Goal: Transaction & Acquisition: Purchase product/service

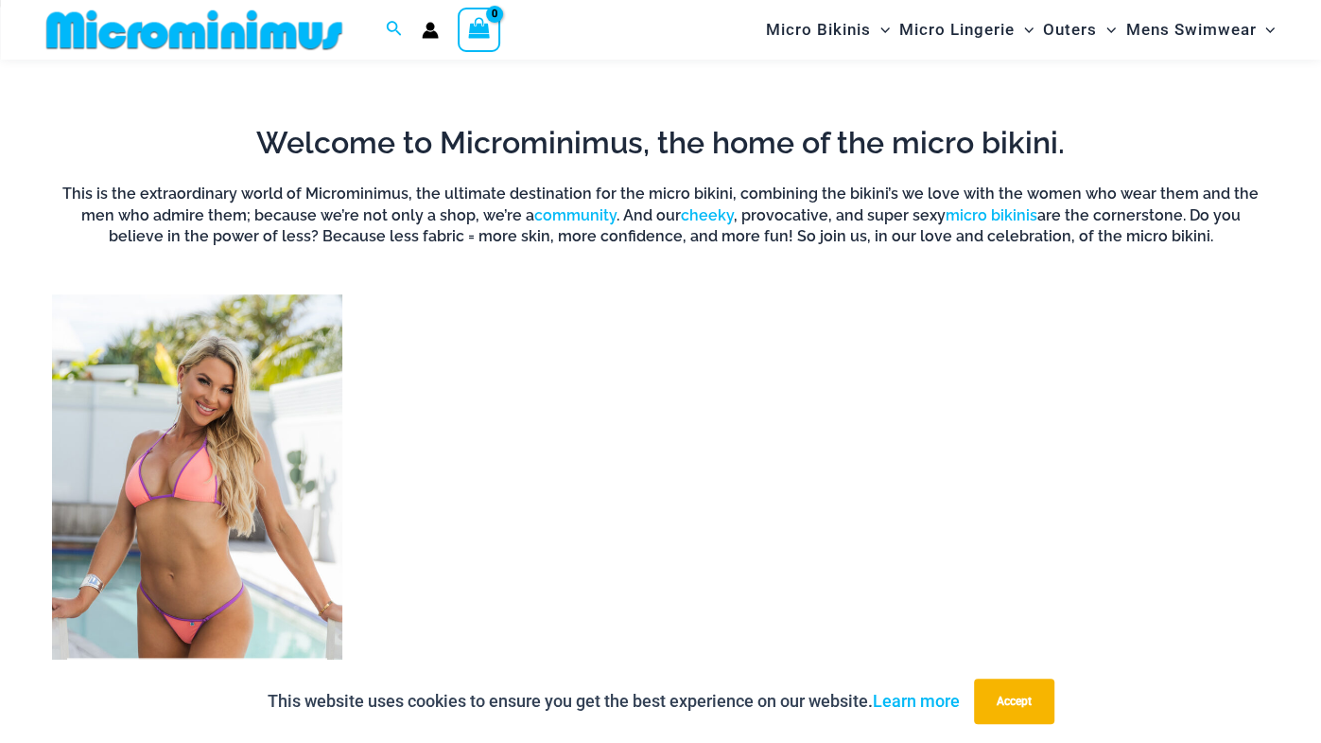
scroll to position [1224, 0]
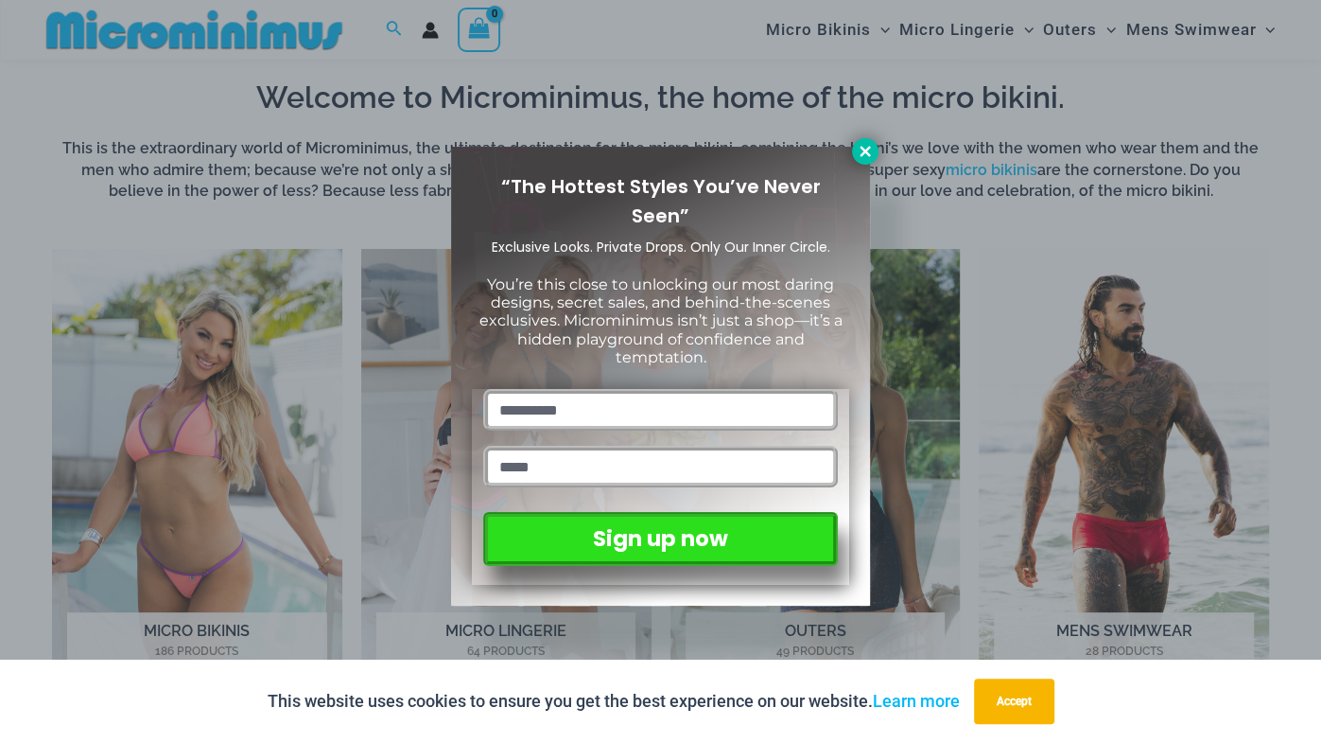
click at [867, 148] on icon at bounding box center [865, 151] width 17 height 17
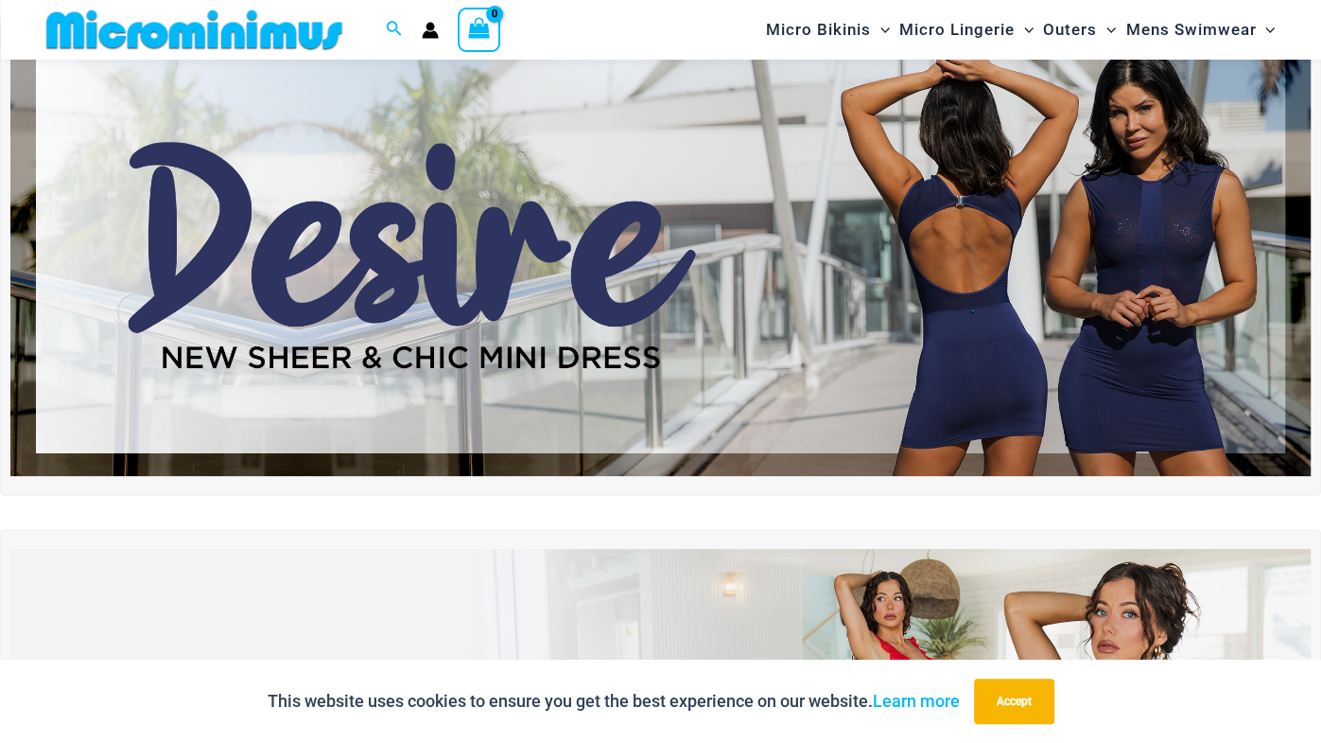
scroll to position [113, 0]
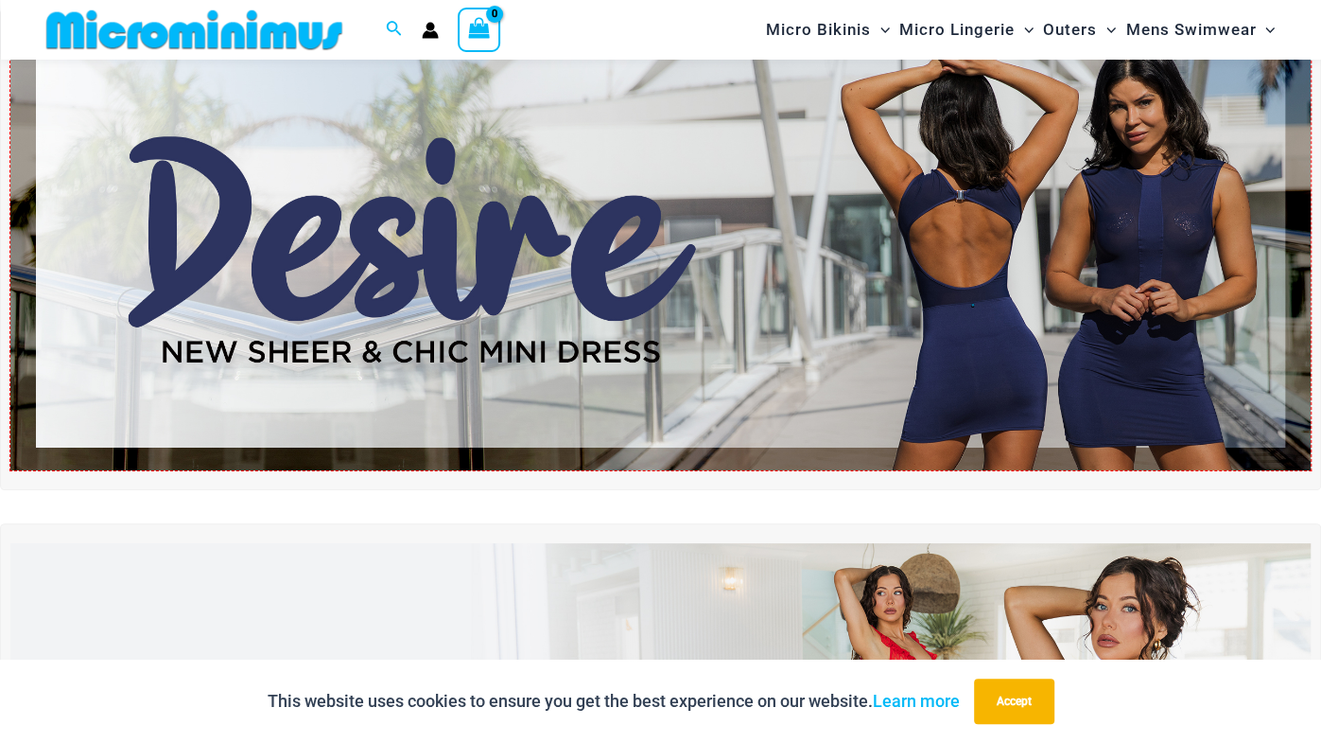
click at [821, 186] on img at bounding box center [660, 249] width 1301 height 442
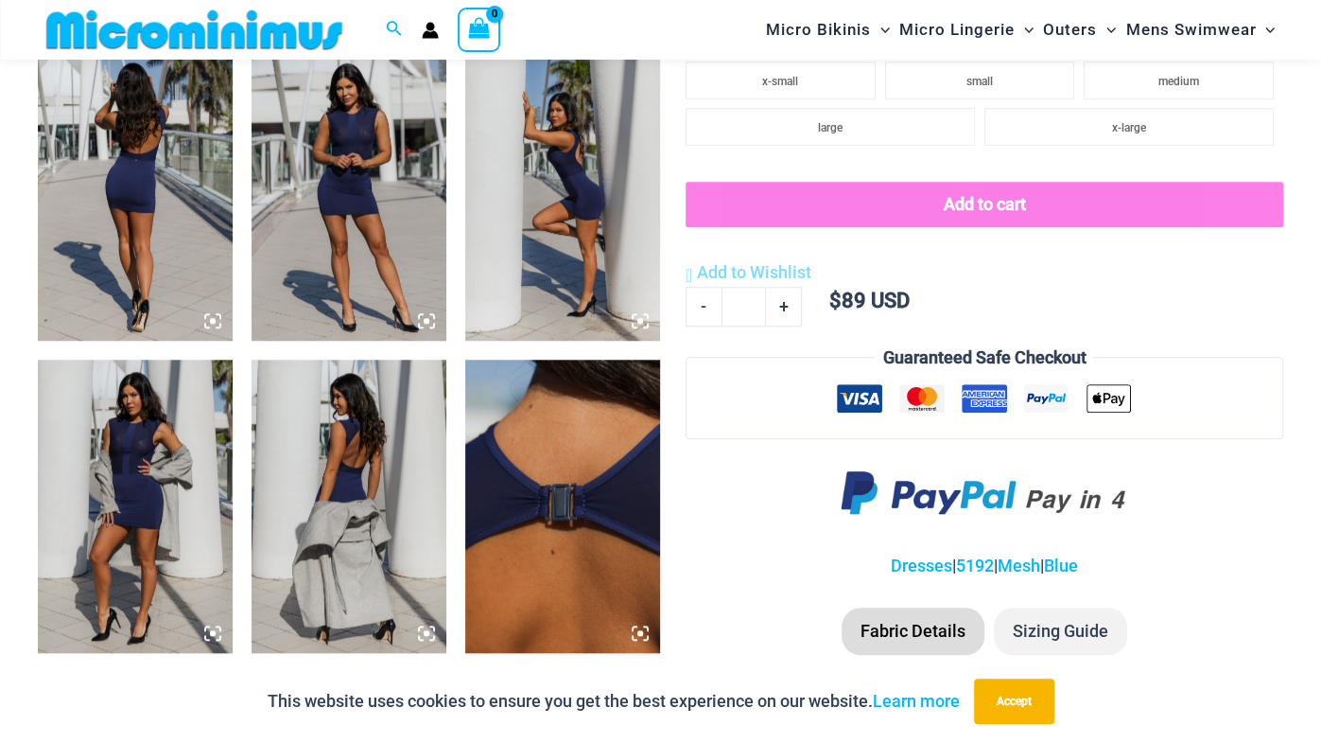
scroll to position [1081, 0]
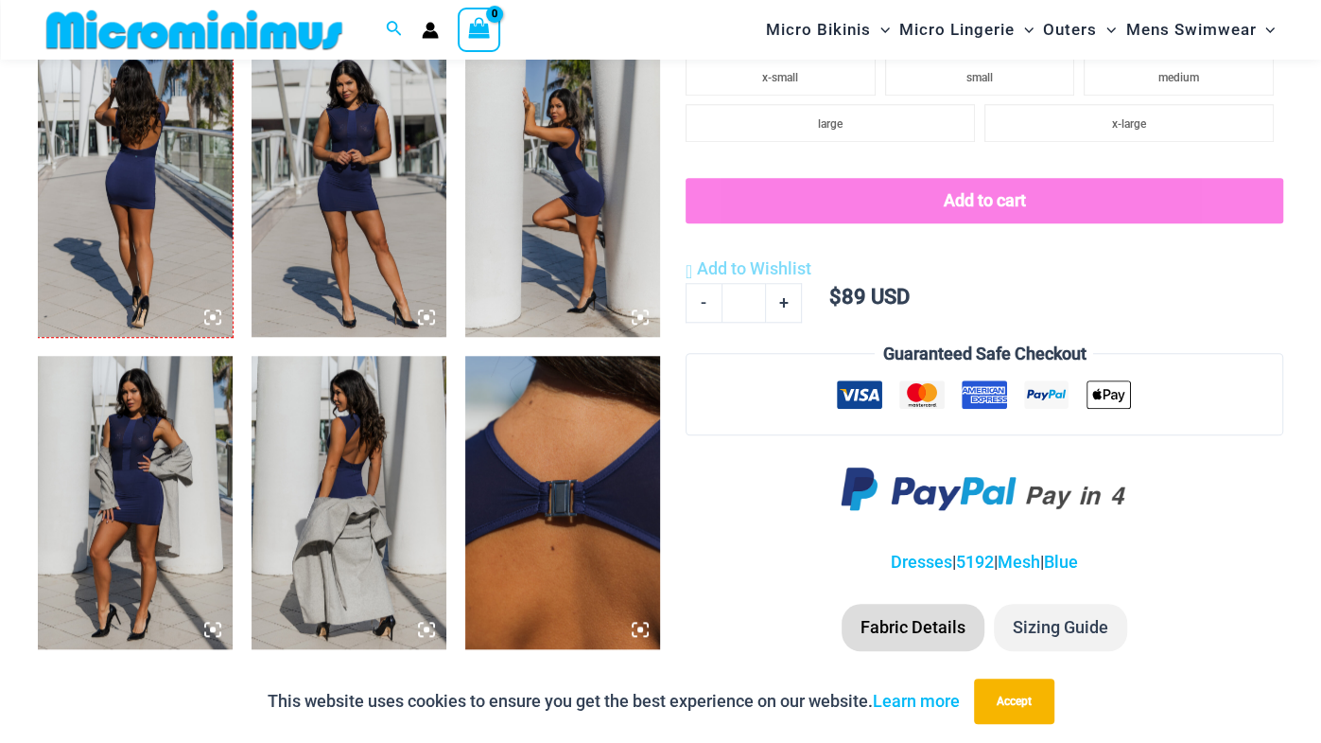
click at [116, 192] on img at bounding box center [135, 190] width 195 height 292
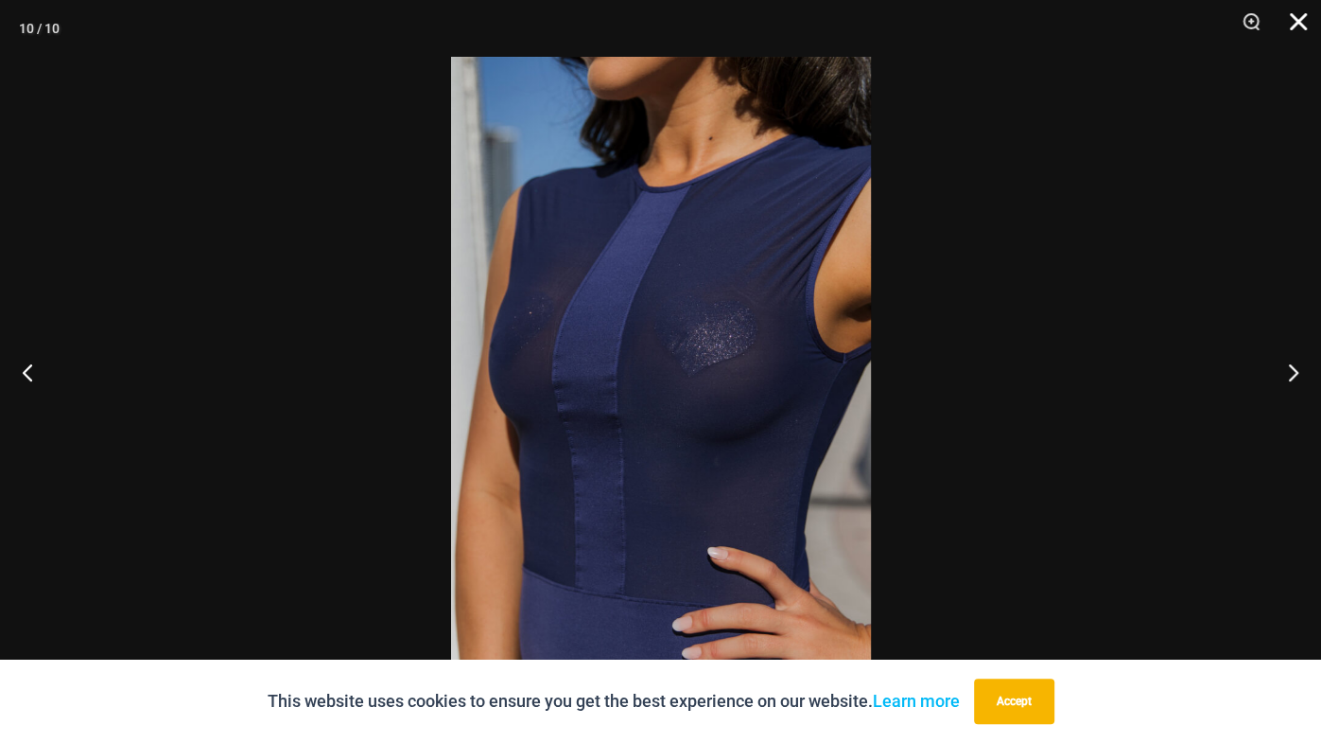
click at [1299, 20] on button "Close" at bounding box center [1291, 28] width 47 height 57
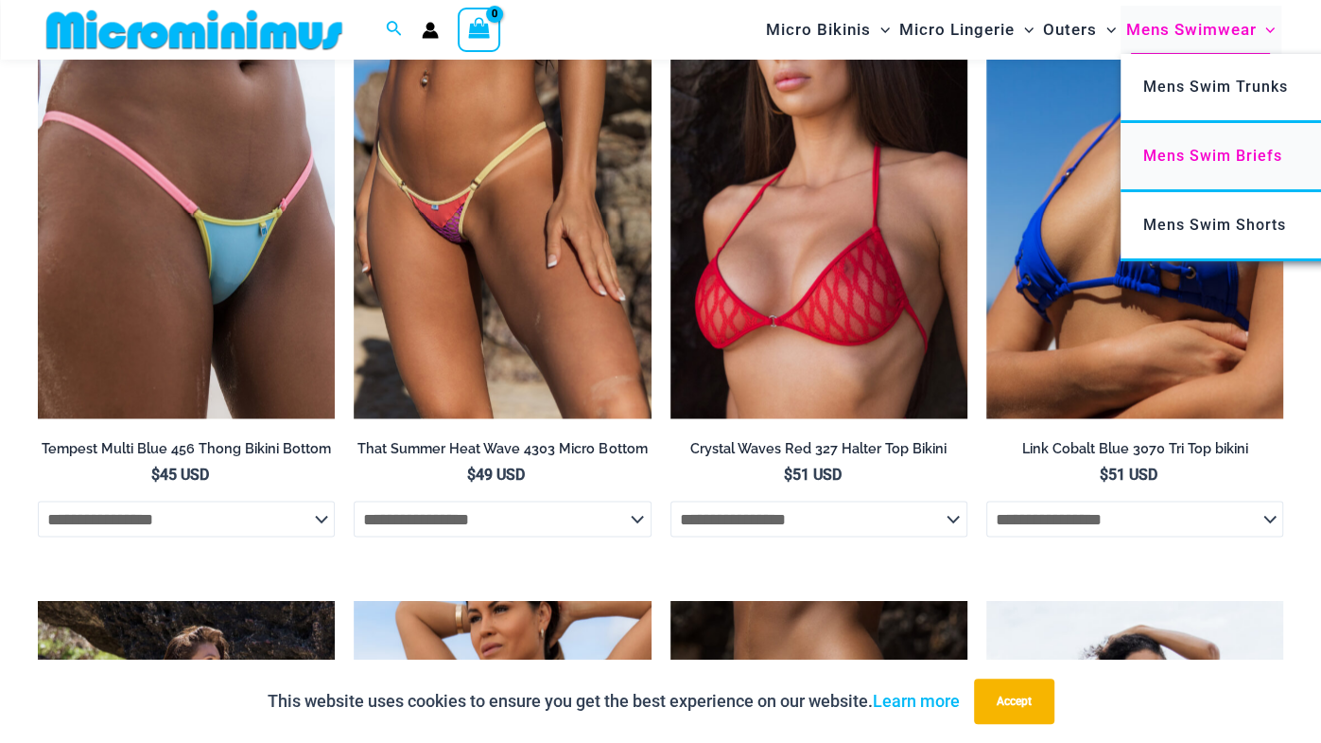
scroll to position [2141, 0]
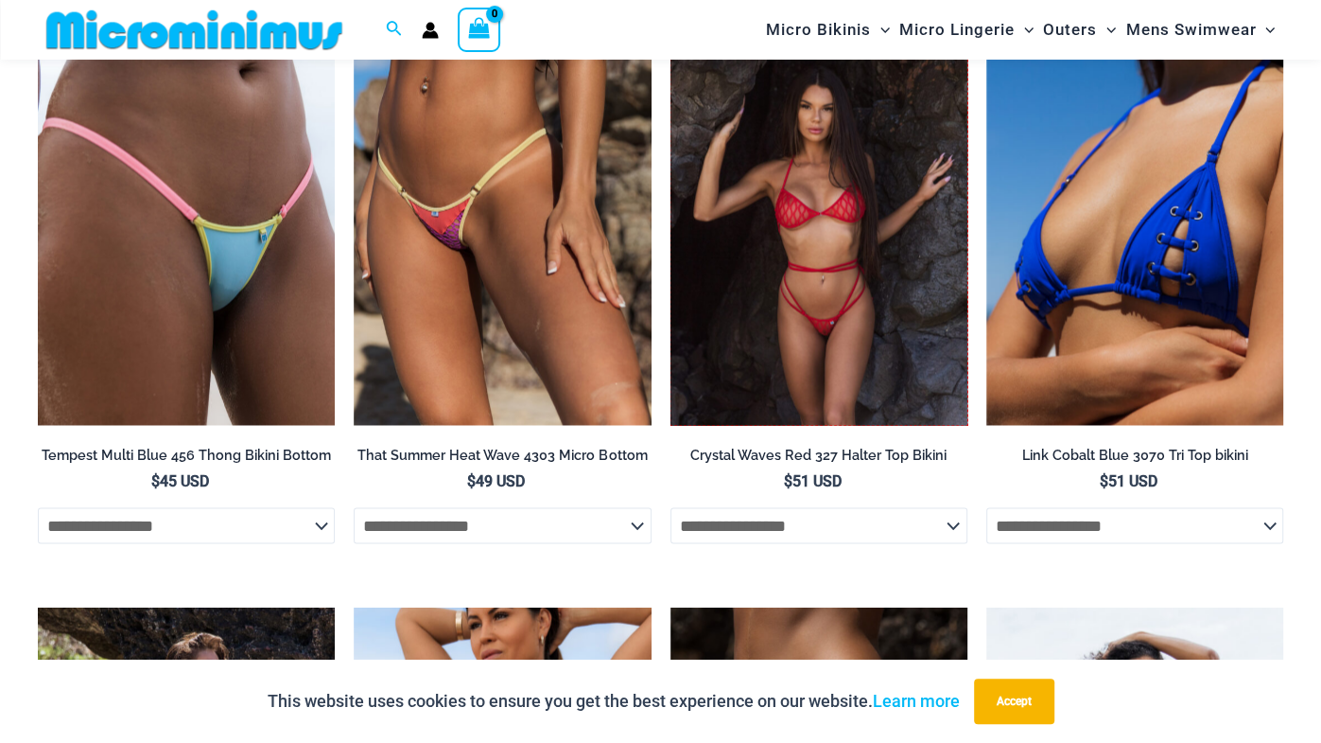
click at [830, 255] on img at bounding box center [819, 202] width 297 height 446
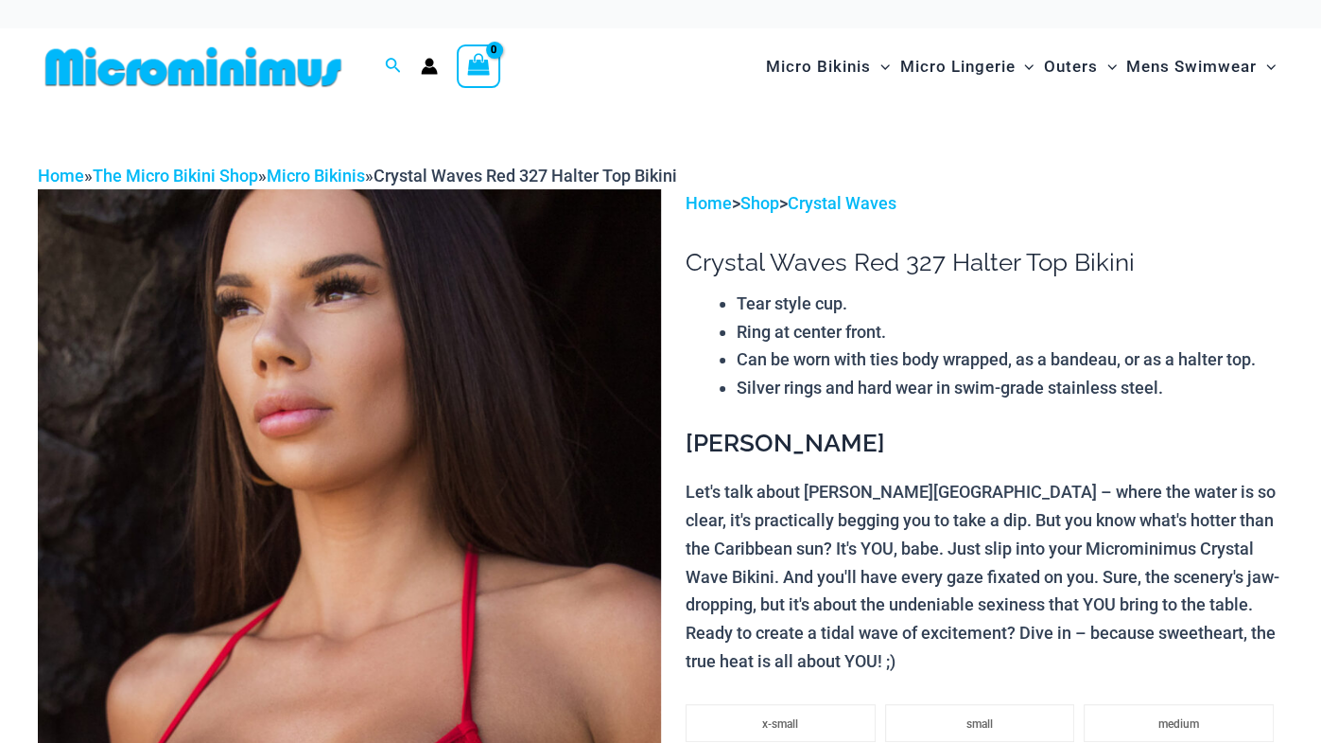
scroll to position [700, 0]
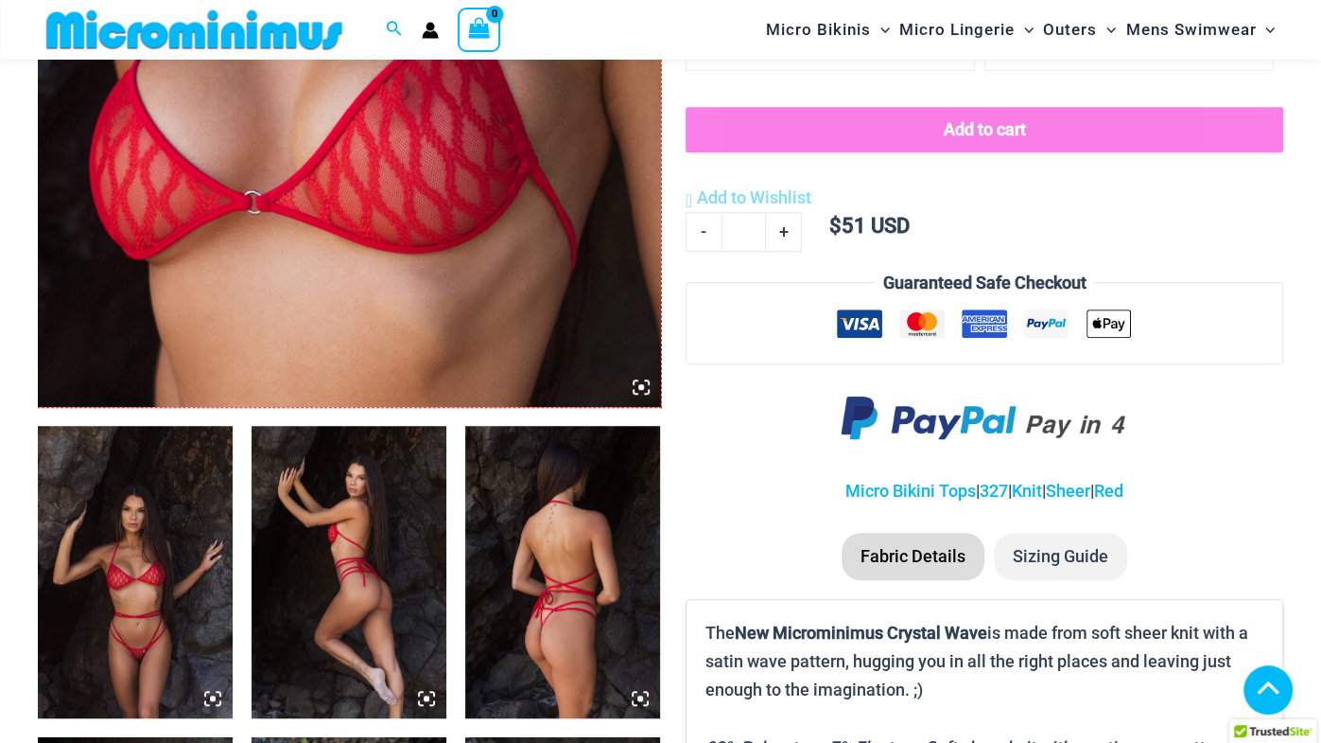
click at [141, 532] on img at bounding box center [135, 572] width 195 height 292
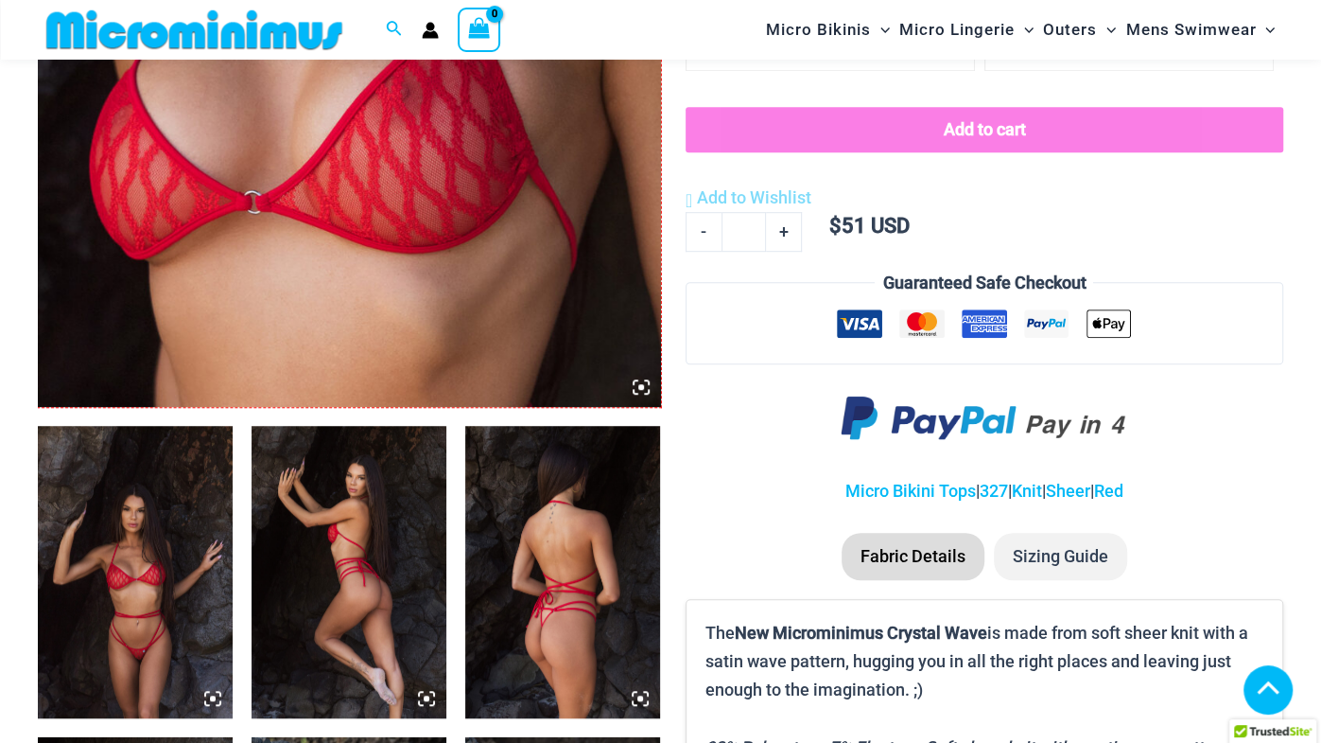
click at [185, 460] on img at bounding box center [135, 572] width 195 height 292
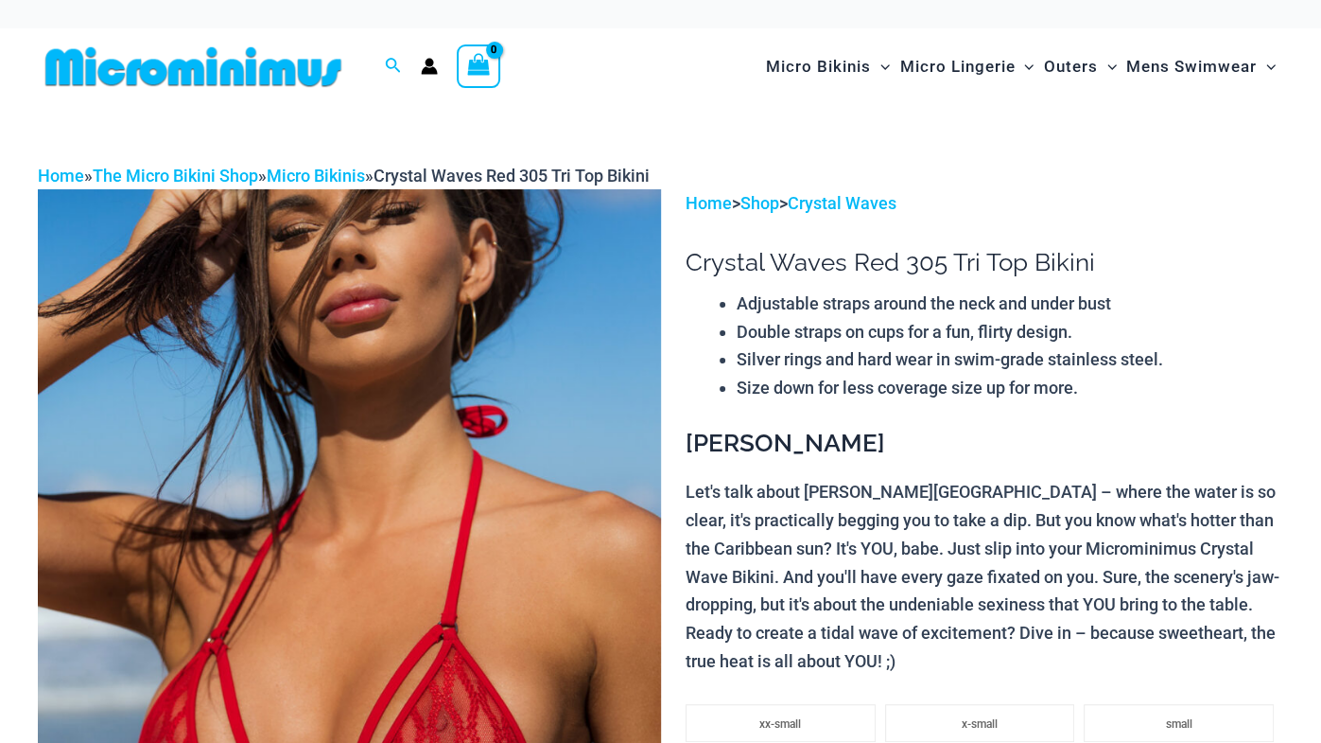
scroll to position [126, 0]
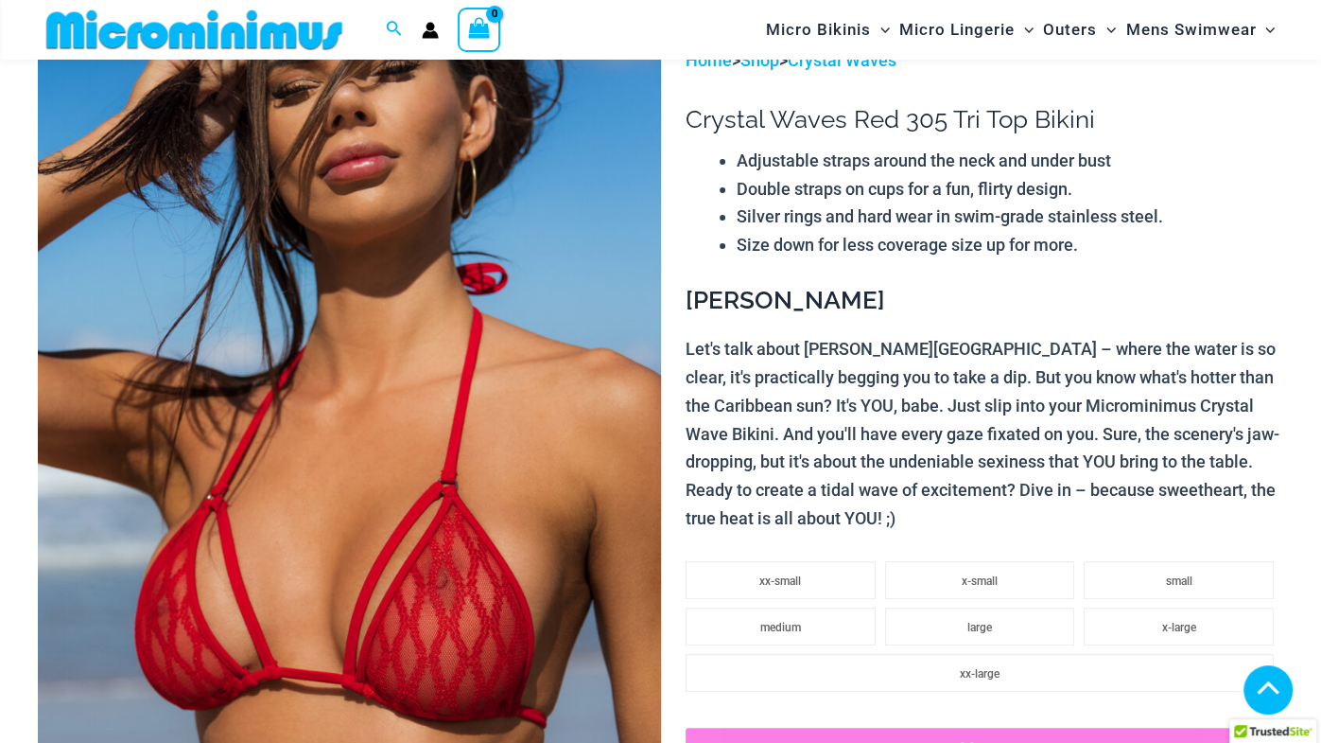
click at [110, 367] on img at bounding box center [349, 513] width 623 height 935
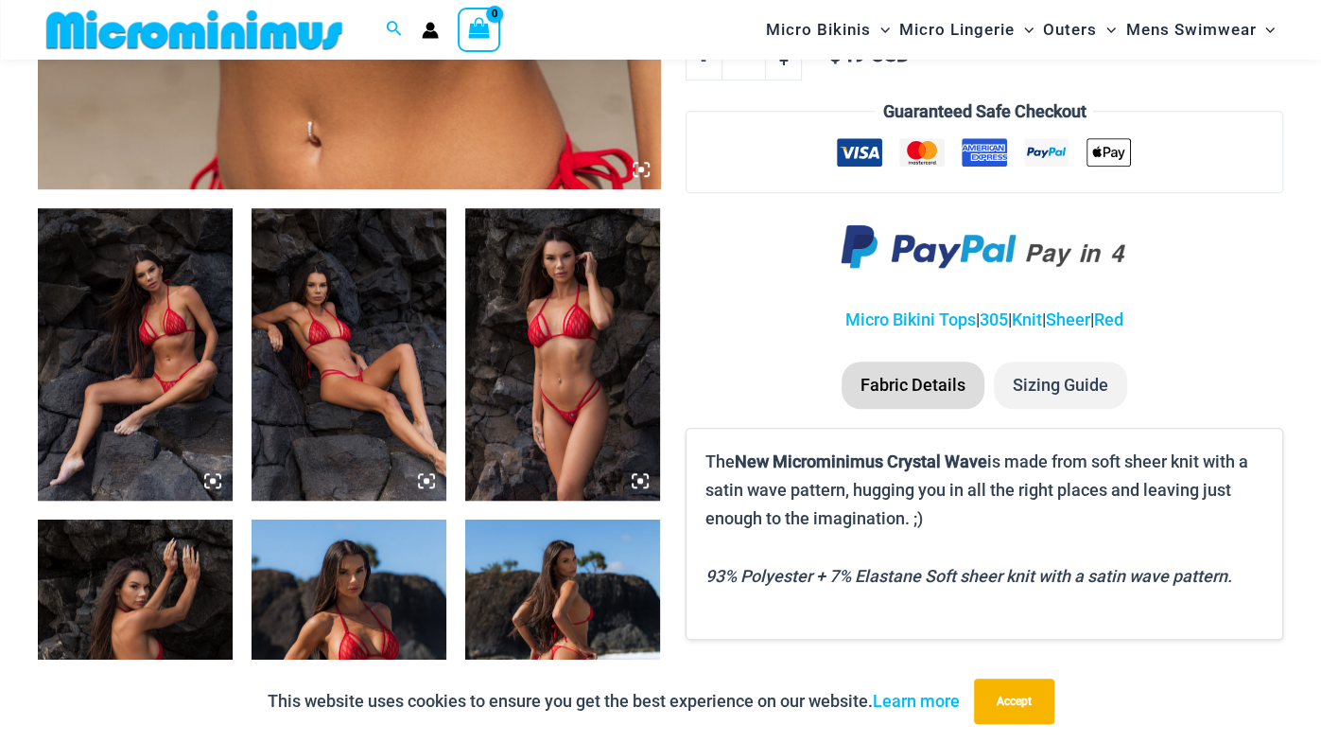
scroll to position [925, 0]
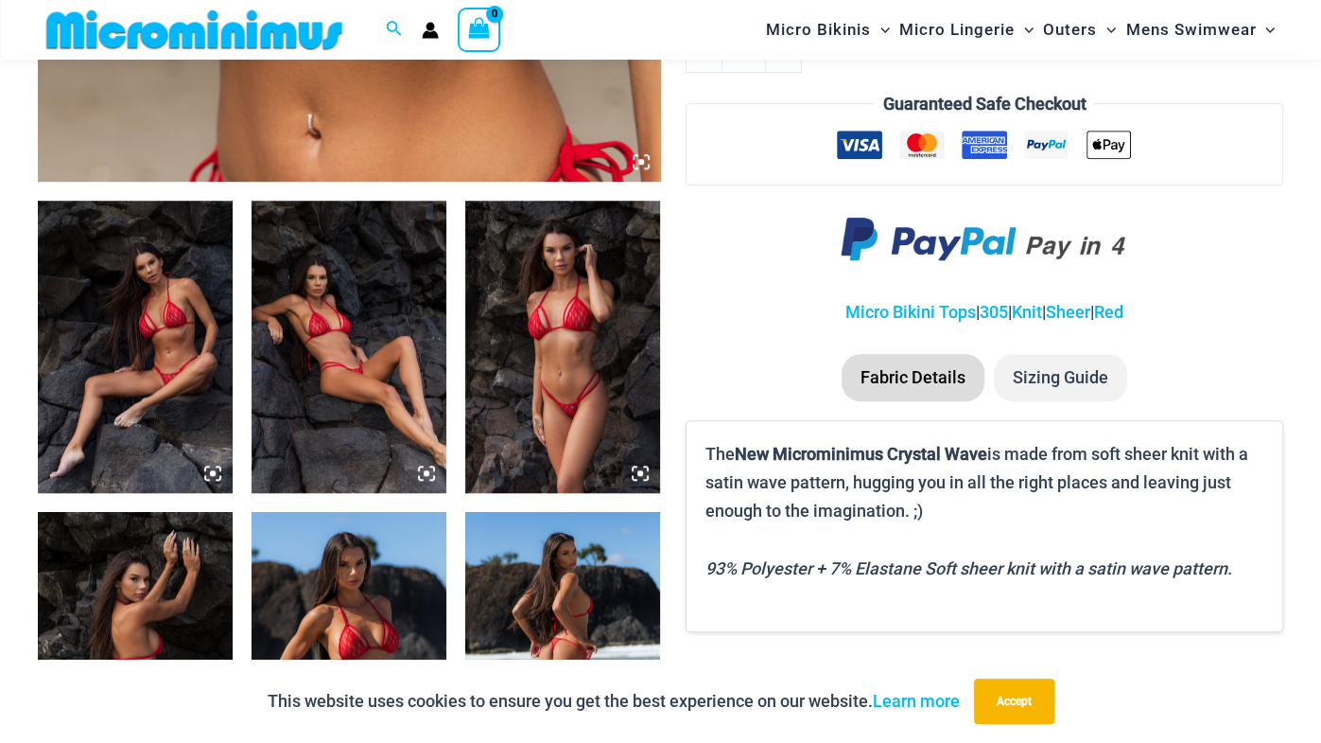
click at [640, 476] on icon at bounding box center [640, 472] width 17 height 17
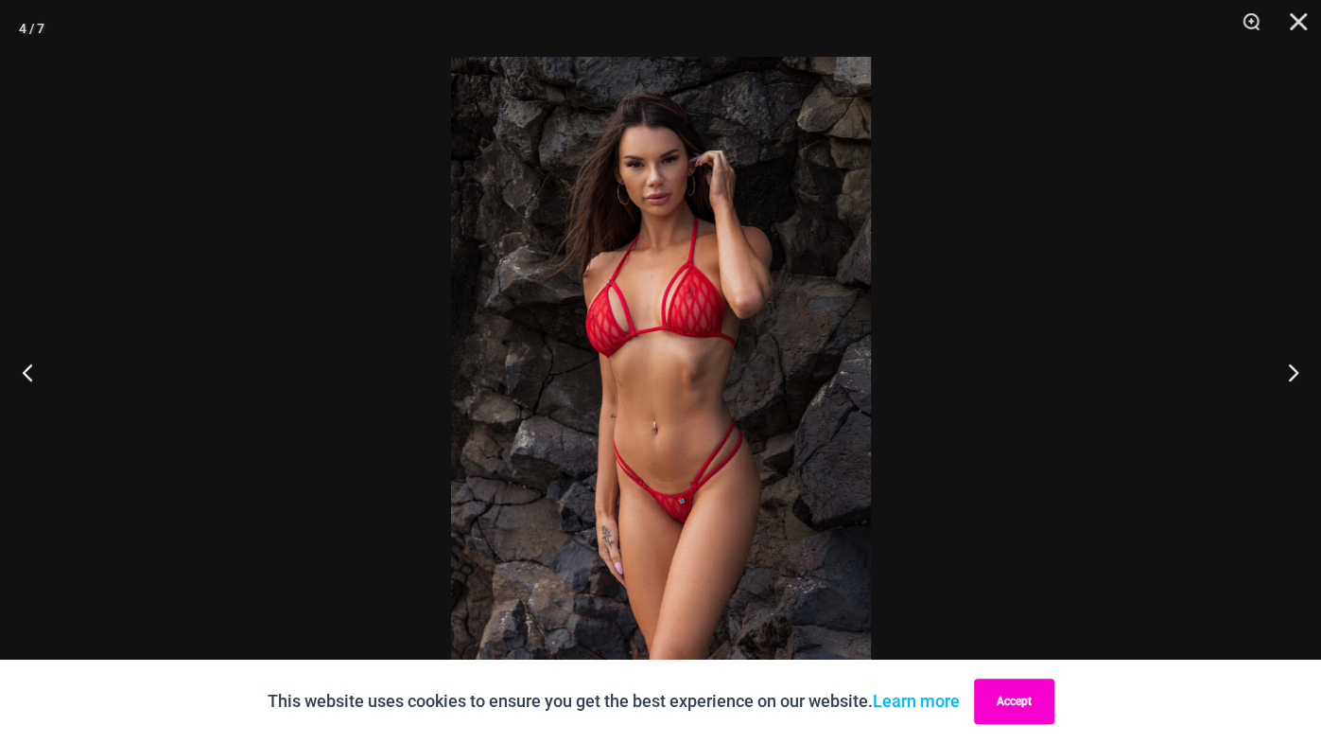
click at [1005, 712] on button "Accept" at bounding box center [1014, 700] width 80 height 45
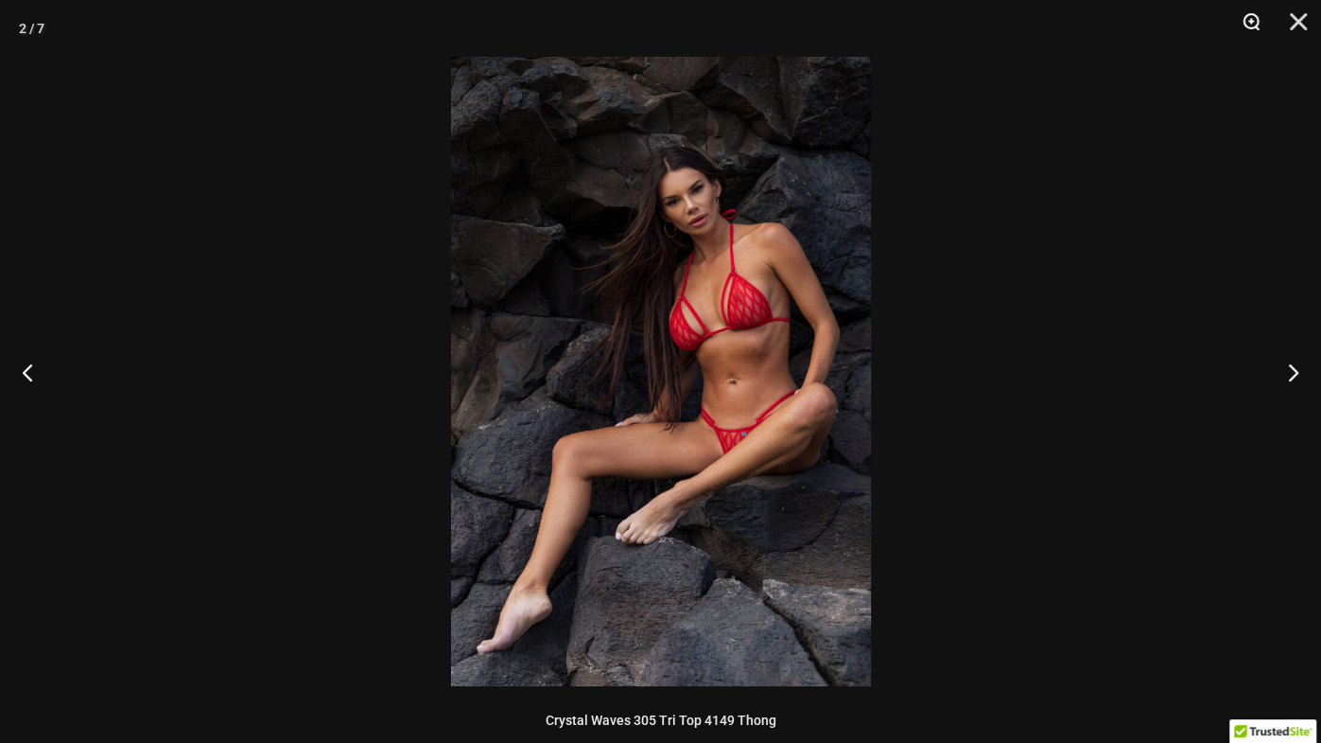
click at [1254, 18] on button "Zoom" at bounding box center [1244, 28] width 47 height 57
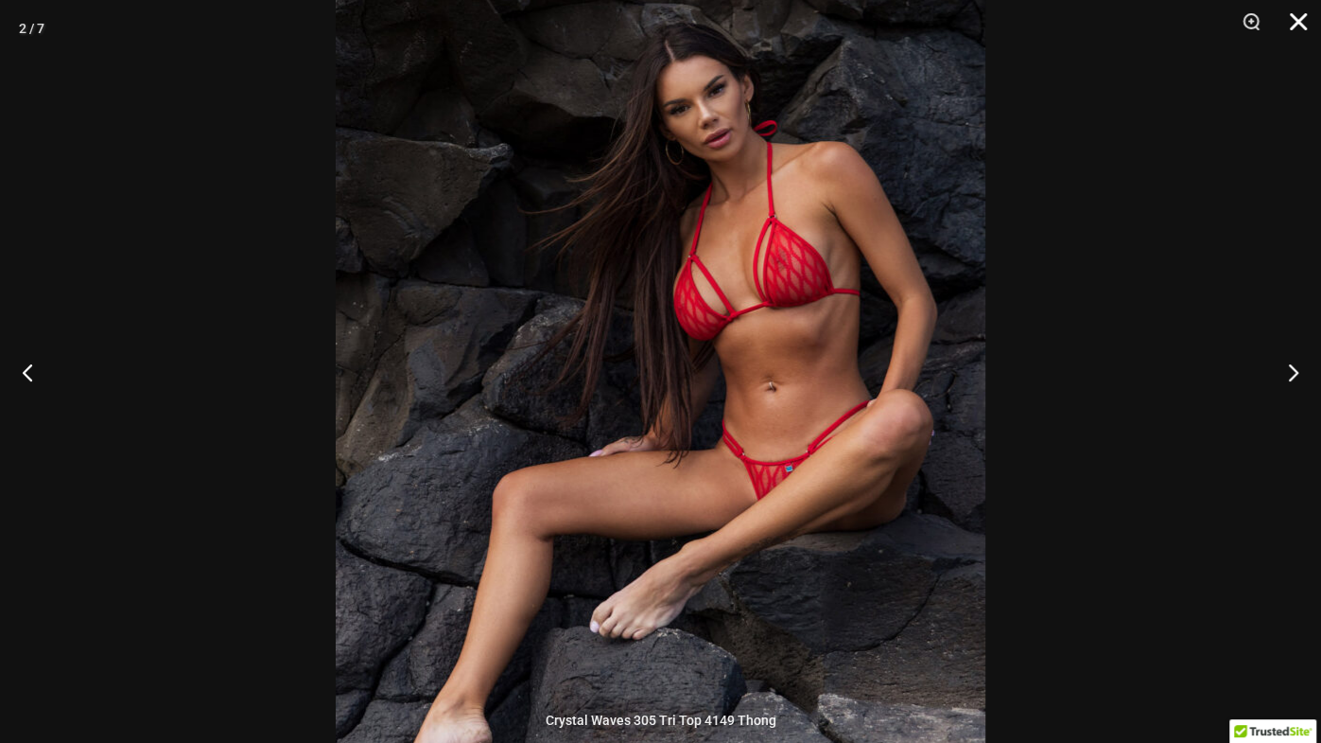
click at [1304, 24] on button "Close" at bounding box center [1291, 28] width 47 height 57
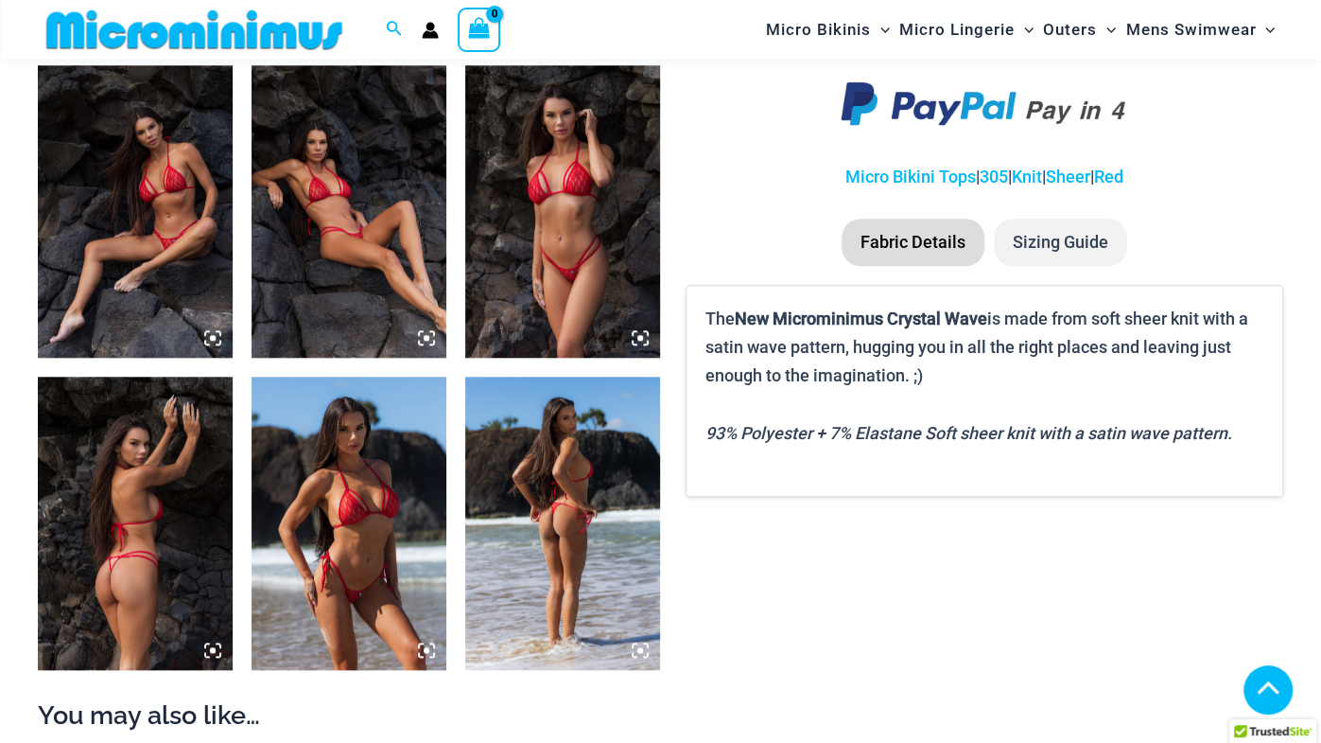
scroll to position [1063, 0]
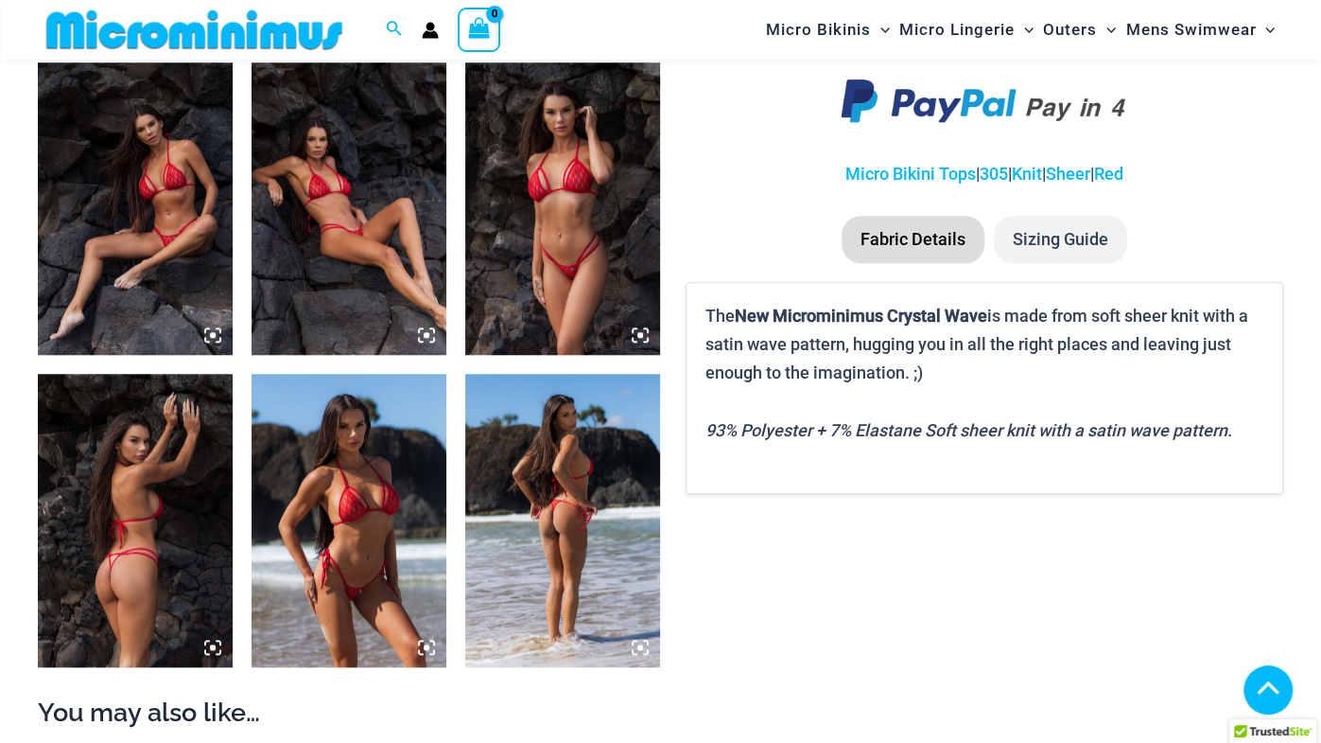
click at [1058, 242] on li "Sizing Guide" at bounding box center [1060, 239] width 133 height 47
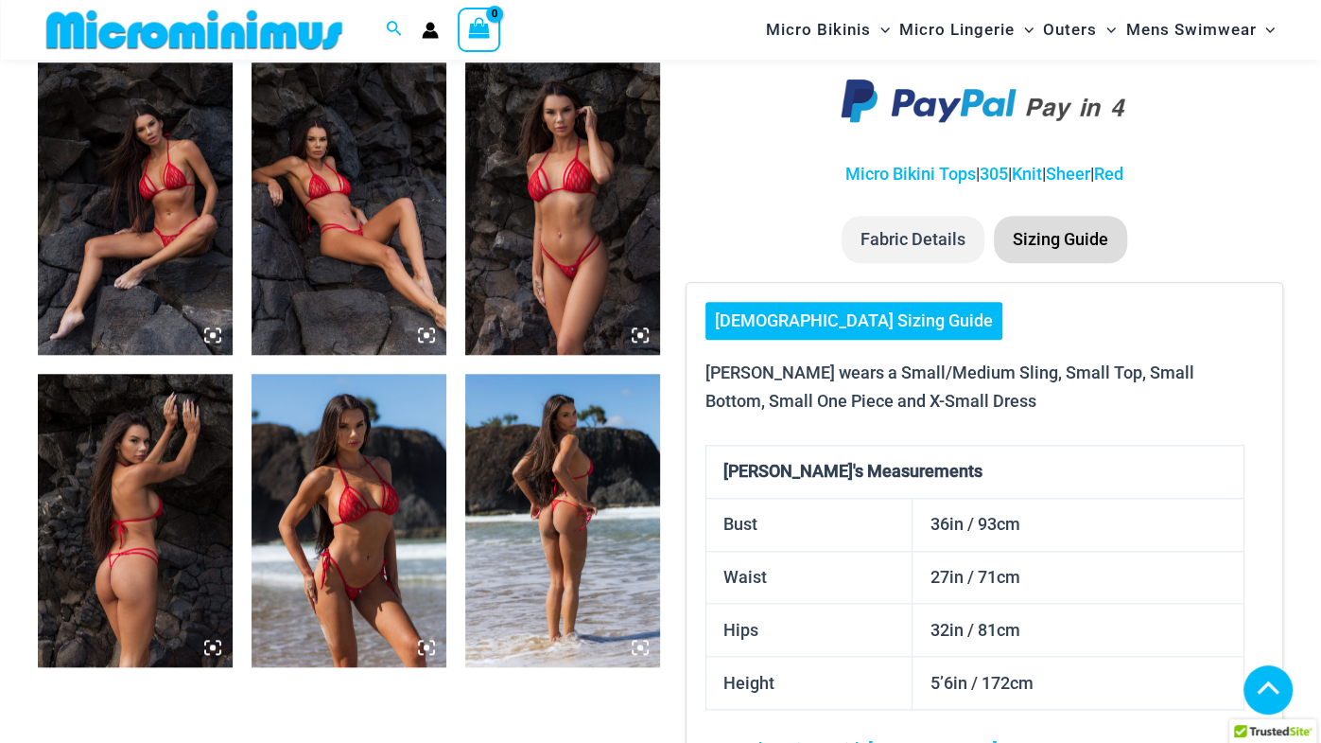
click at [735, 372] on p "[PERSON_NAME] wears a Small/Medium Sling, Small Top, Small Bottom, Small One Pi…" at bounding box center [975, 386] width 539 height 56
